Goal: Register for event/course

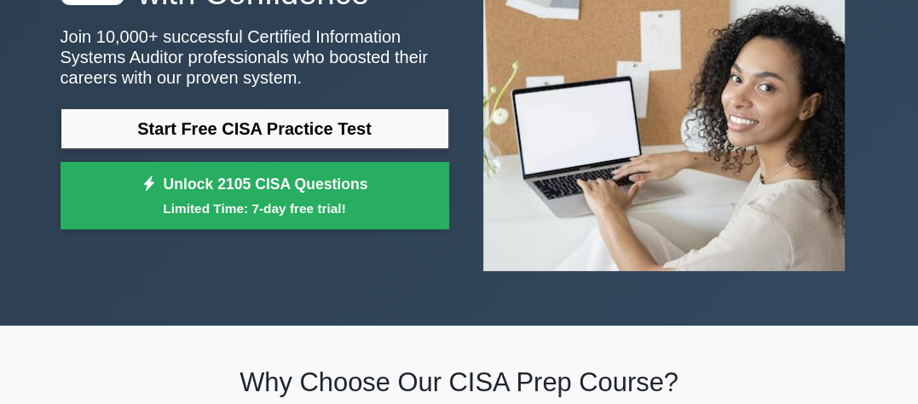
scroll to position [204, 0]
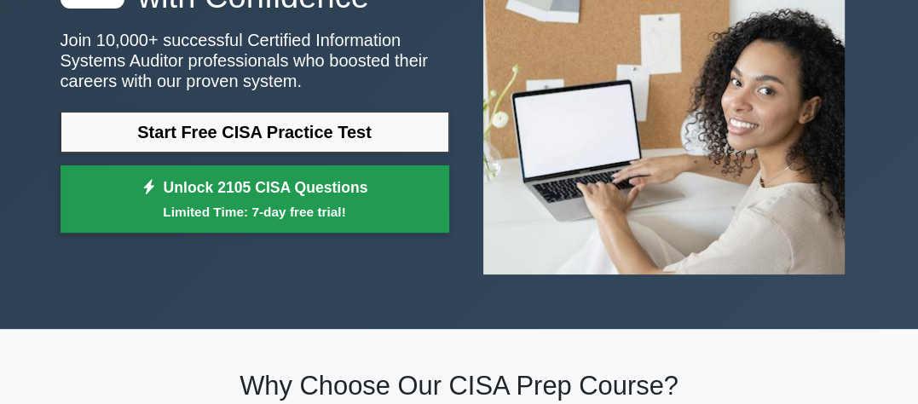
click at [262, 199] on link "Unlock 2105 CISA Questions Limited Time: 7-day free trial!" at bounding box center [254, 199] width 389 height 68
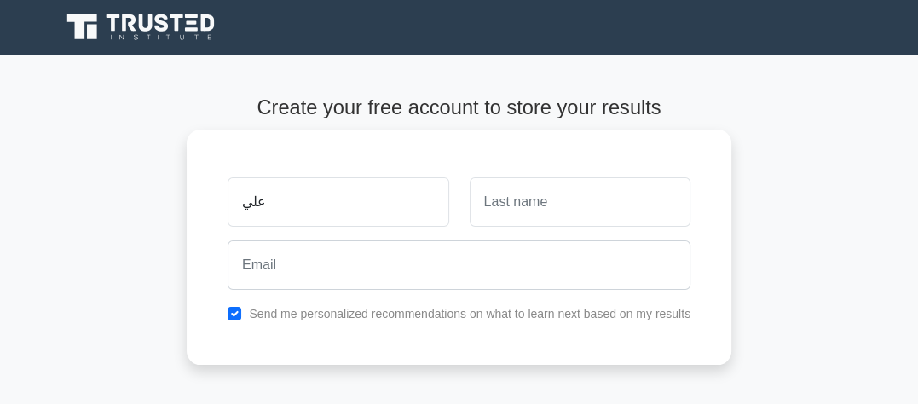
type input "علي"
click at [472, 199] on input "text" at bounding box center [579, 201] width 221 height 49
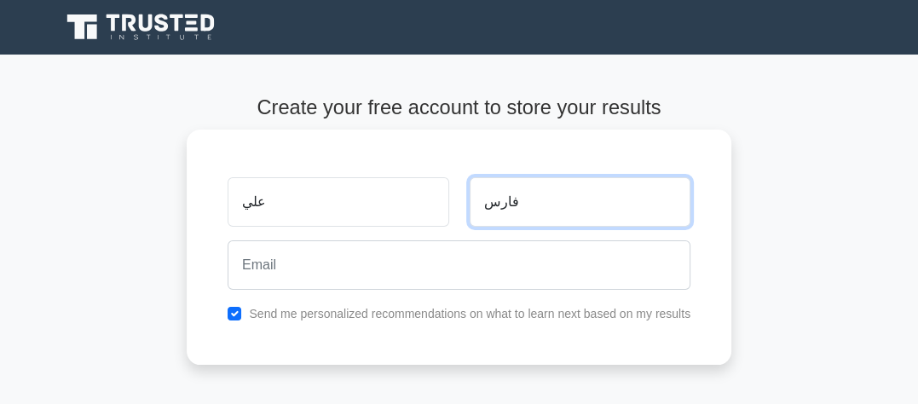
type input "فارس"
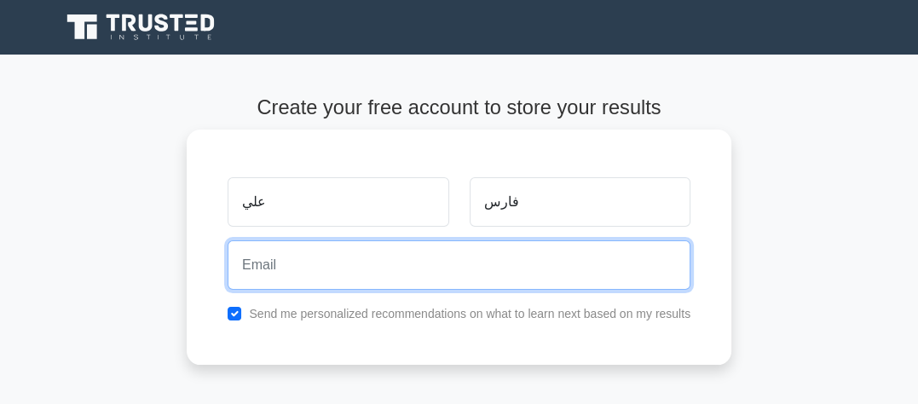
click at [429, 271] on input "email" at bounding box center [458, 264] width 463 height 49
type input "[EMAIL_ADDRESS][DOMAIN_NAME]"
